Goal: Information Seeking & Learning: Learn about a topic

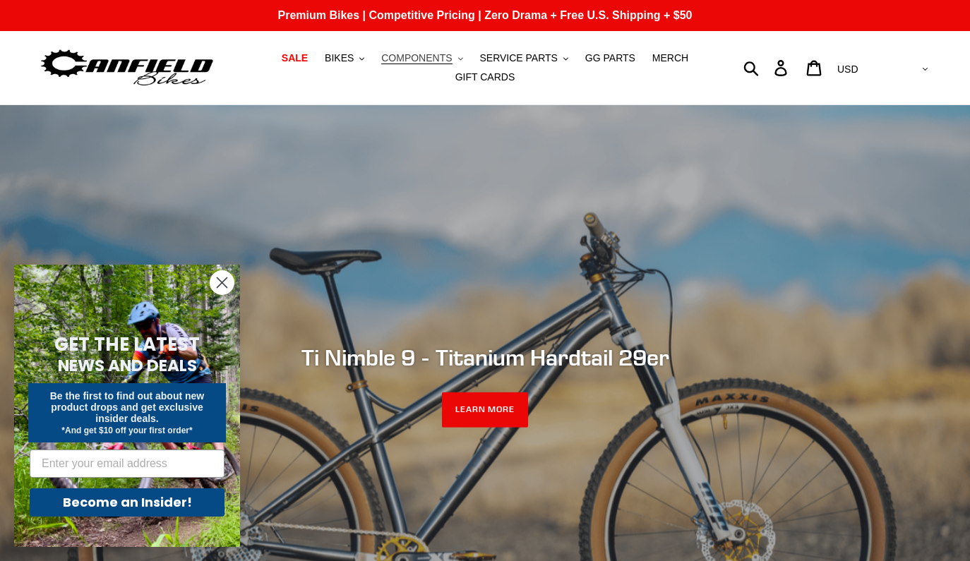
click at [416, 56] on span "COMPONENTS" at bounding box center [416, 58] width 71 height 12
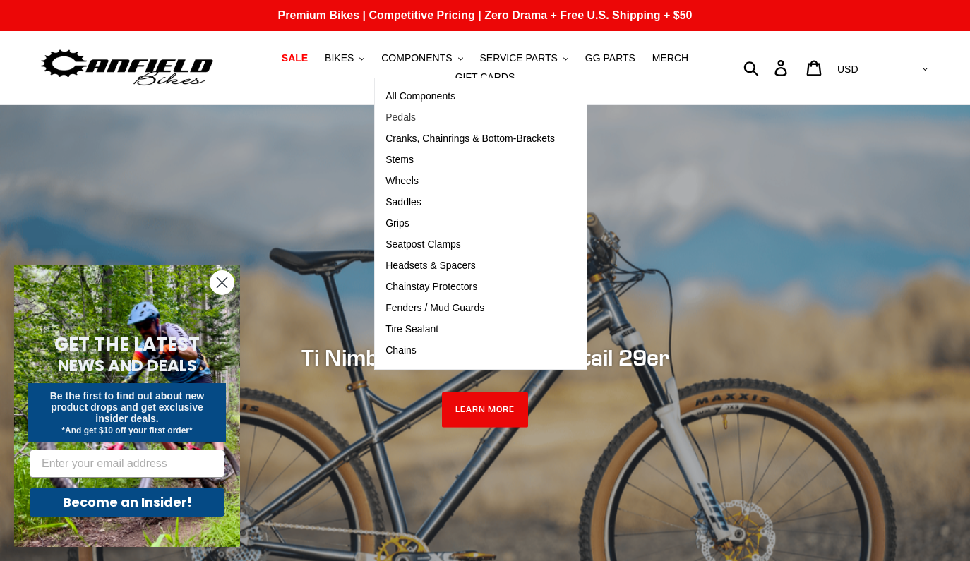
click at [411, 119] on span "Pedals" at bounding box center [400, 118] width 30 height 12
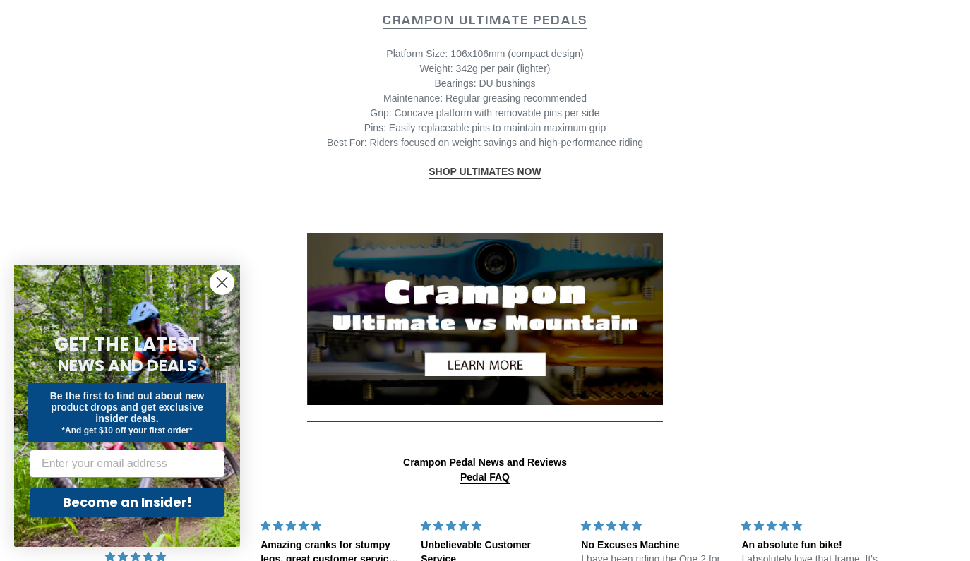
scroll to position [1570, 0]
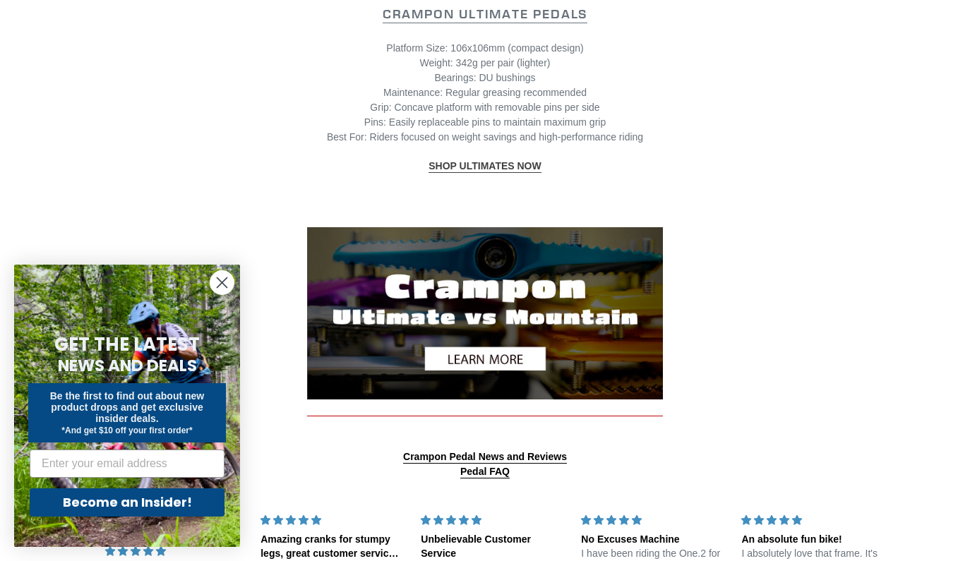
click at [689, 95] on p "Platform Size: 106x106mm (compact design) Weight: 342g per pair (lighter) Beari…" at bounding box center [484, 93] width 769 height 104
click at [483, 356] on img at bounding box center [485, 313] width 356 height 172
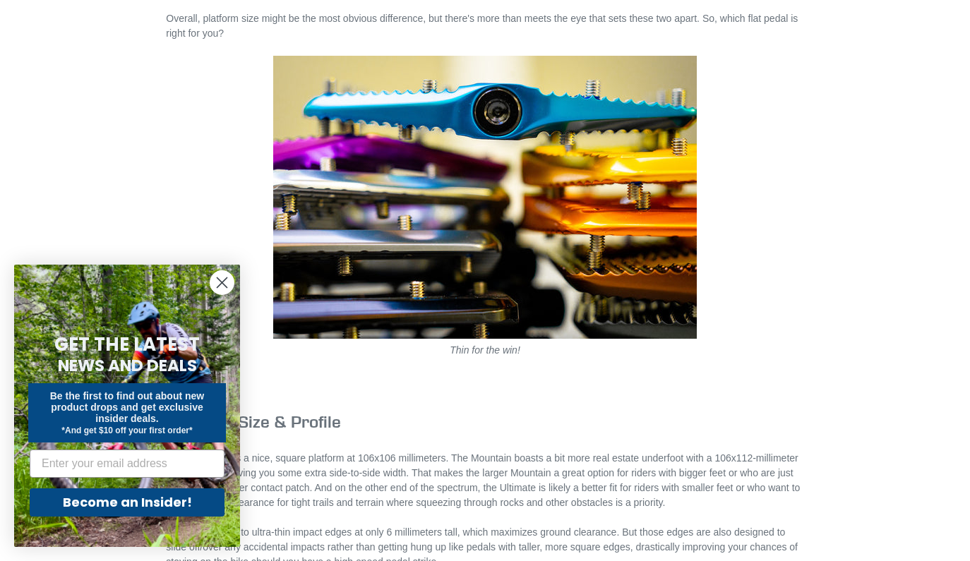
scroll to position [665, 0]
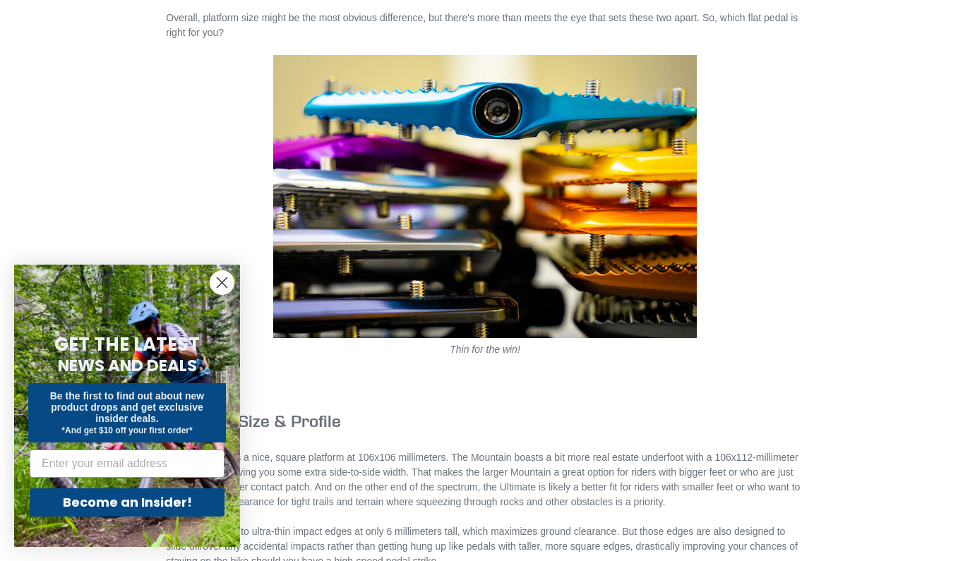
click at [222, 281] on circle "Close dialog" at bounding box center [221, 282] width 23 height 23
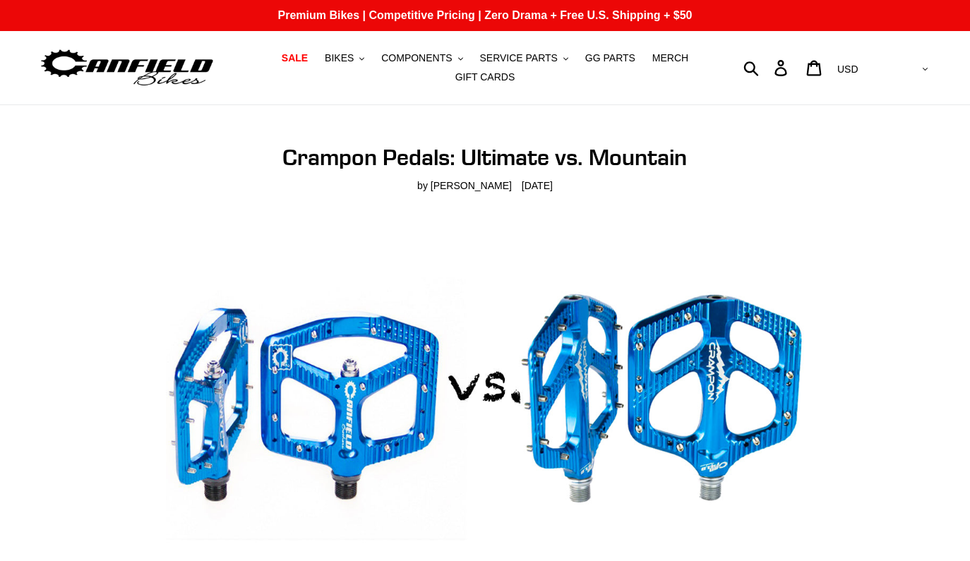
scroll to position [0, 0]
